Goal: Task Accomplishment & Management: Complete application form

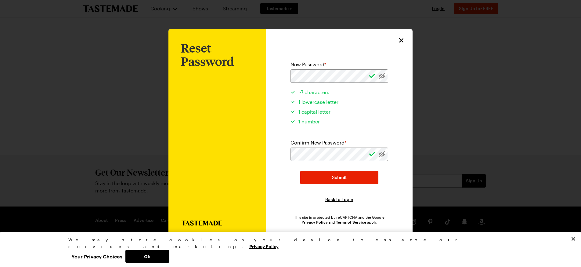
click at [277, 54] on div "Reset Password New Password * >7 characters 1 lowercase letter 1 capital letter…" at bounding box center [339, 133] width 147 height 209
click at [344, 178] on span "Submit" at bounding box center [339, 177] width 15 height 6
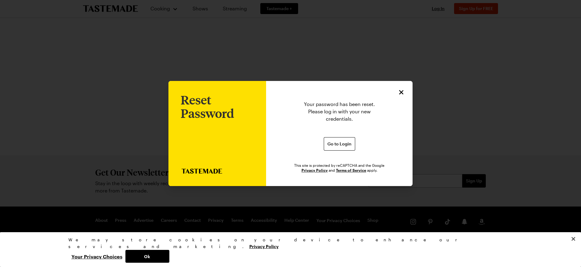
click at [402, 89] on icon "Close" at bounding box center [401, 92] width 7 height 7
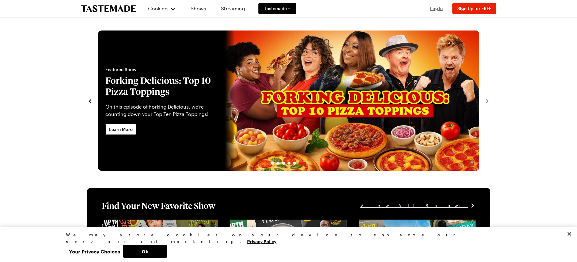
click at [437, 7] on span "Log In" at bounding box center [436, 8] width 13 height 5
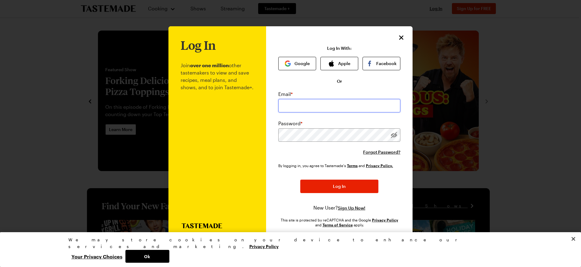
type input "[EMAIL_ADDRESS][DOMAIN_NAME]"
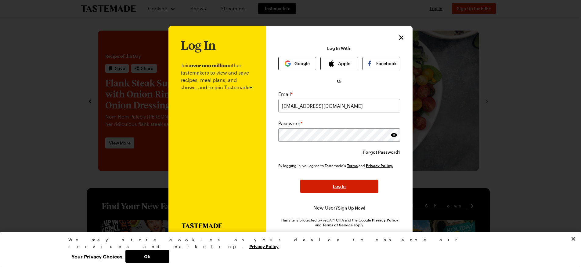
click at [339, 184] on span "Log In" at bounding box center [339, 186] width 13 height 6
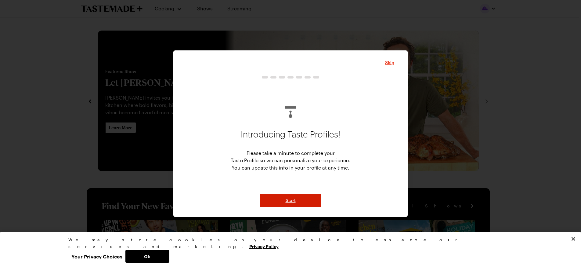
click at [297, 203] on button "Start" at bounding box center [290, 200] width 61 height 13
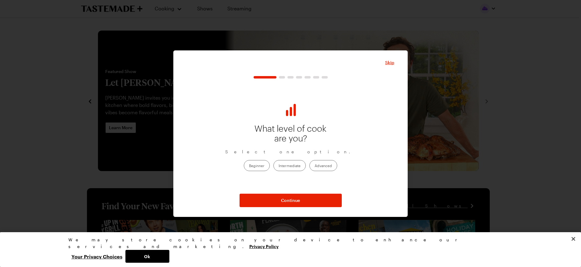
click at [327, 165] on label "Advanced" at bounding box center [324, 165] width 28 height 11
click at [315, 166] on input "Advanced" at bounding box center [315, 166] width 0 height 0
click at [307, 201] on button "Continue" at bounding box center [291, 200] width 102 height 13
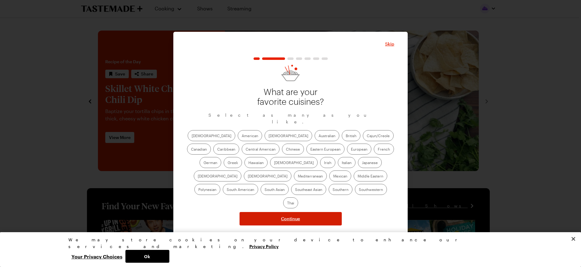
click at [307, 212] on button "Continue" at bounding box center [291, 218] width 102 height 13
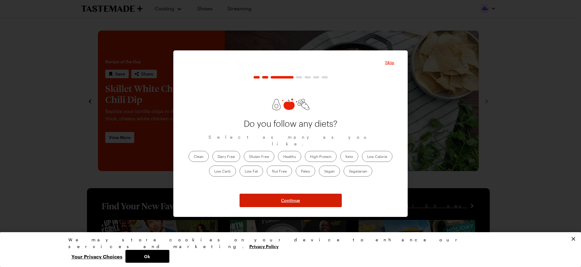
click at [288, 199] on span "Continue" at bounding box center [290, 200] width 19 height 6
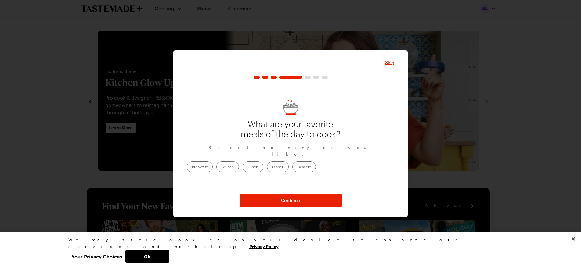
click at [289, 166] on label "Dinner" at bounding box center [278, 166] width 22 height 11
click at [272, 167] on input "Dinner" at bounding box center [272, 167] width 0 height 0
click at [325, 198] on button "Continue" at bounding box center [291, 200] width 102 height 13
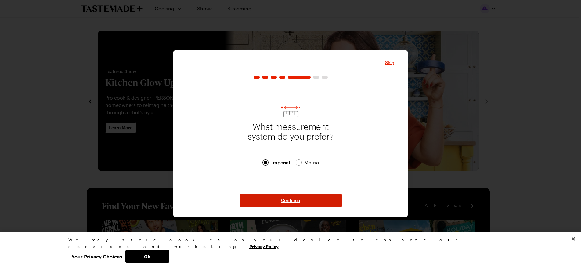
click at [312, 197] on button "Continue" at bounding box center [291, 200] width 102 height 13
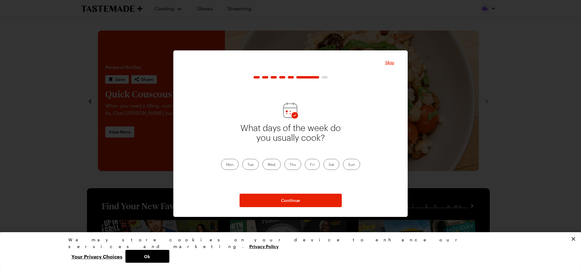
click at [252, 162] on label "Tue" at bounding box center [250, 164] width 16 height 11
click at [248, 165] on input "Tue" at bounding box center [248, 165] width 0 height 0
drag, startPoint x: 290, startPoint y: 163, endPoint x: 331, endPoint y: 163, distance: 41.2
click at [292, 163] on label "Thu" at bounding box center [293, 164] width 17 height 11
click at [290, 165] on input "Thu" at bounding box center [290, 165] width 0 height 0
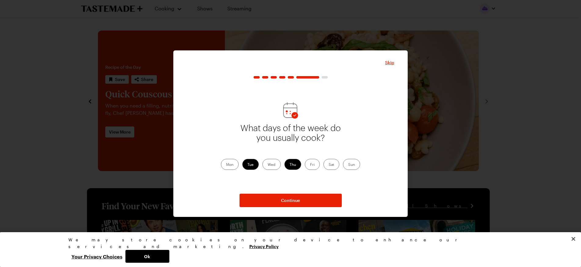
click at [337, 164] on label "Sat" at bounding box center [332, 164] width 16 height 11
click at [329, 165] on input "Sat" at bounding box center [329, 165] width 0 height 0
drag, startPoint x: 323, startPoint y: 198, endPoint x: 354, endPoint y: 193, distance: 31.5
click at [324, 198] on button "Continue" at bounding box center [291, 200] width 102 height 13
click at [234, 168] on label "2" at bounding box center [233, 166] width 13 height 11
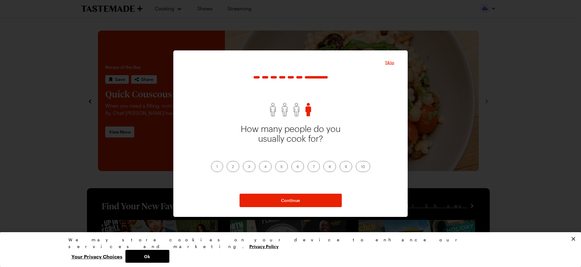
click at [232, 167] on input "2" at bounding box center [232, 167] width 0 height 0
drag, startPoint x: 281, startPoint y: 199, endPoint x: 302, endPoint y: 195, distance: 20.5
click at [281, 199] on span "Continue" at bounding box center [290, 200] width 19 height 6
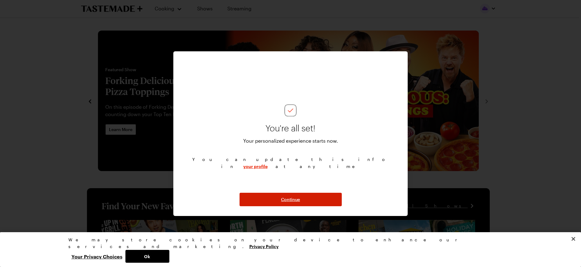
click at [289, 199] on span "Continue" at bounding box center [290, 199] width 19 height 6
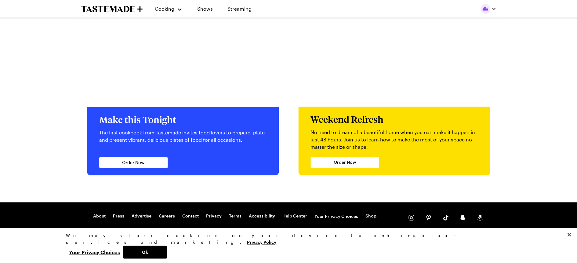
scroll to position [1167, 0]
